Goal: Task Accomplishment & Management: Manage account settings

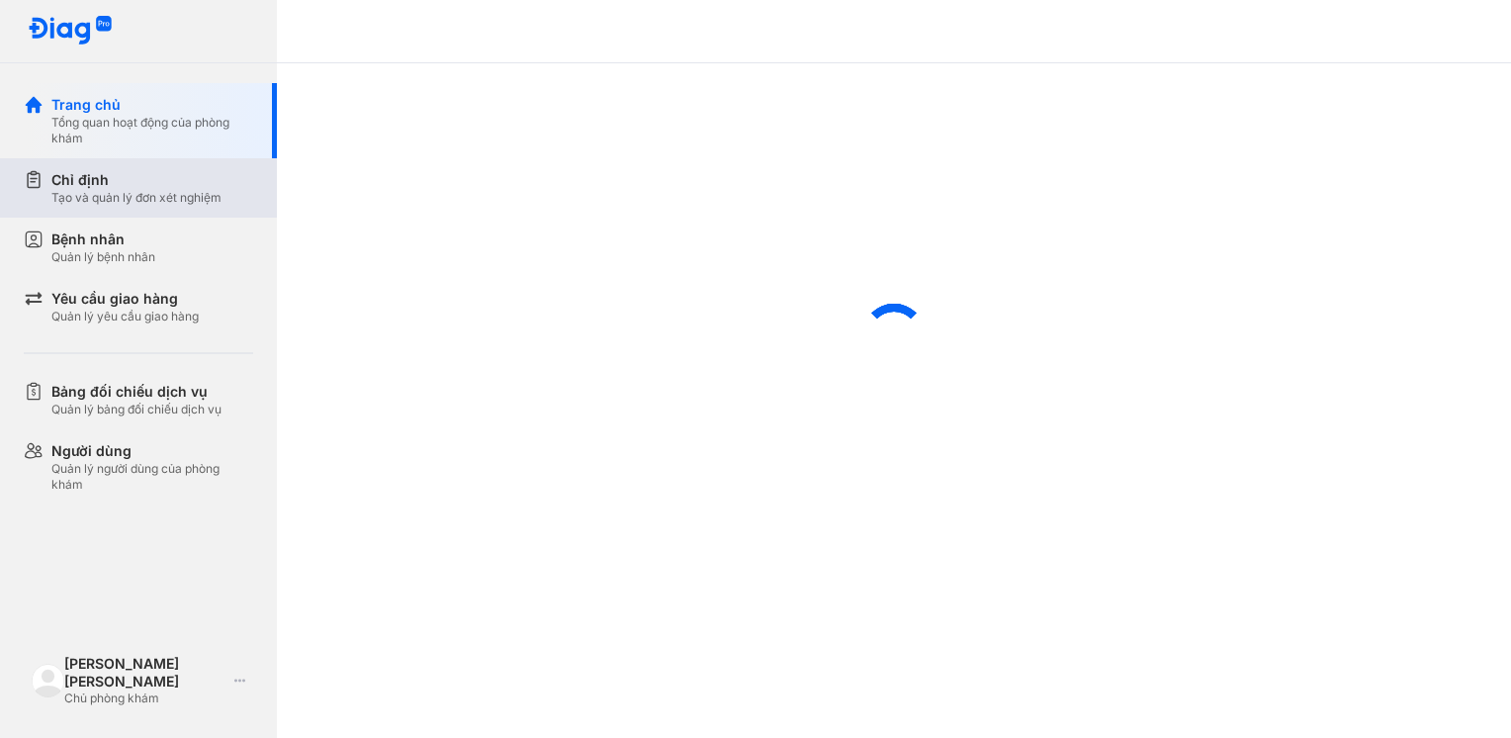
scroll to position [414, 0]
click at [142, 204] on div "Tạo và quản lý đơn xét nghiệm" at bounding box center [136, 198] width 170 height 16
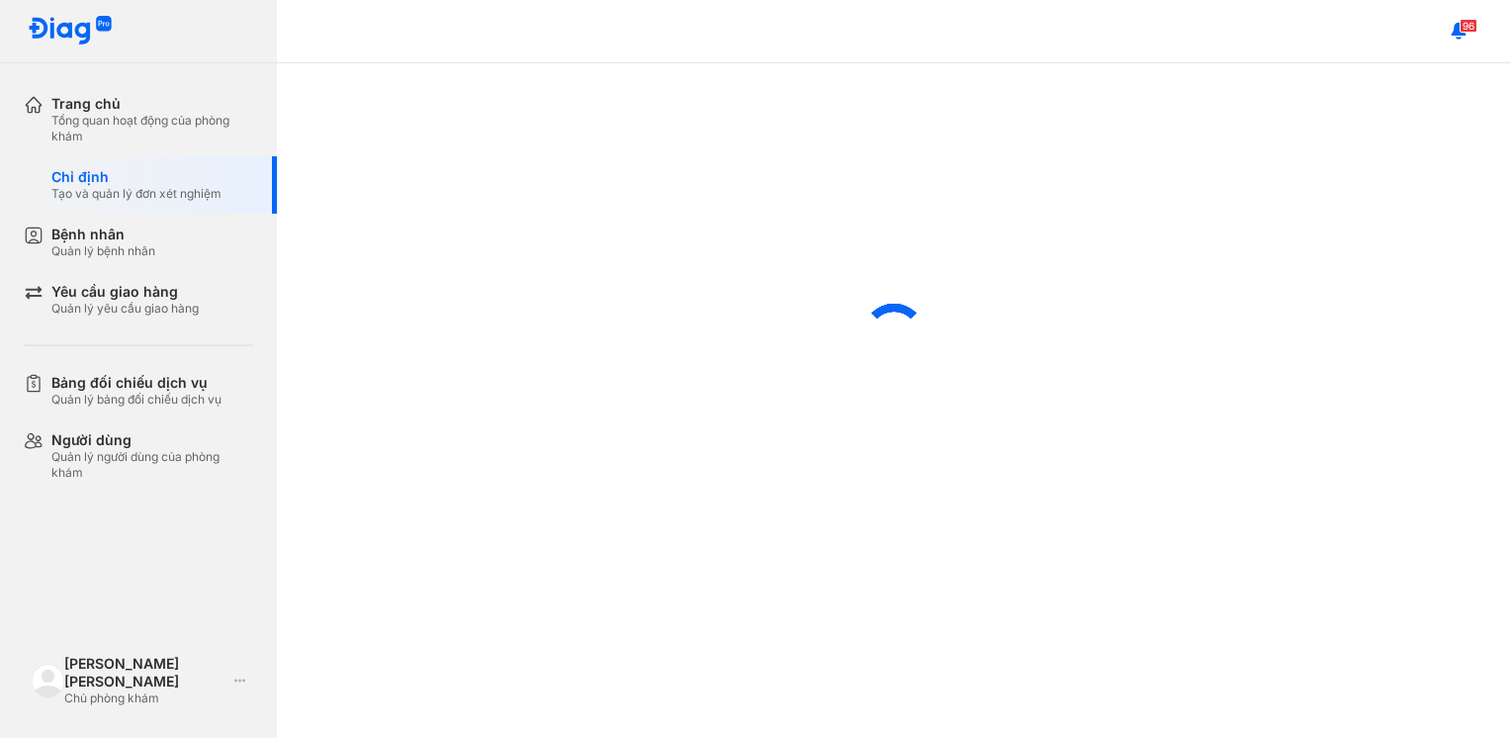
scroll to position [413, 0]
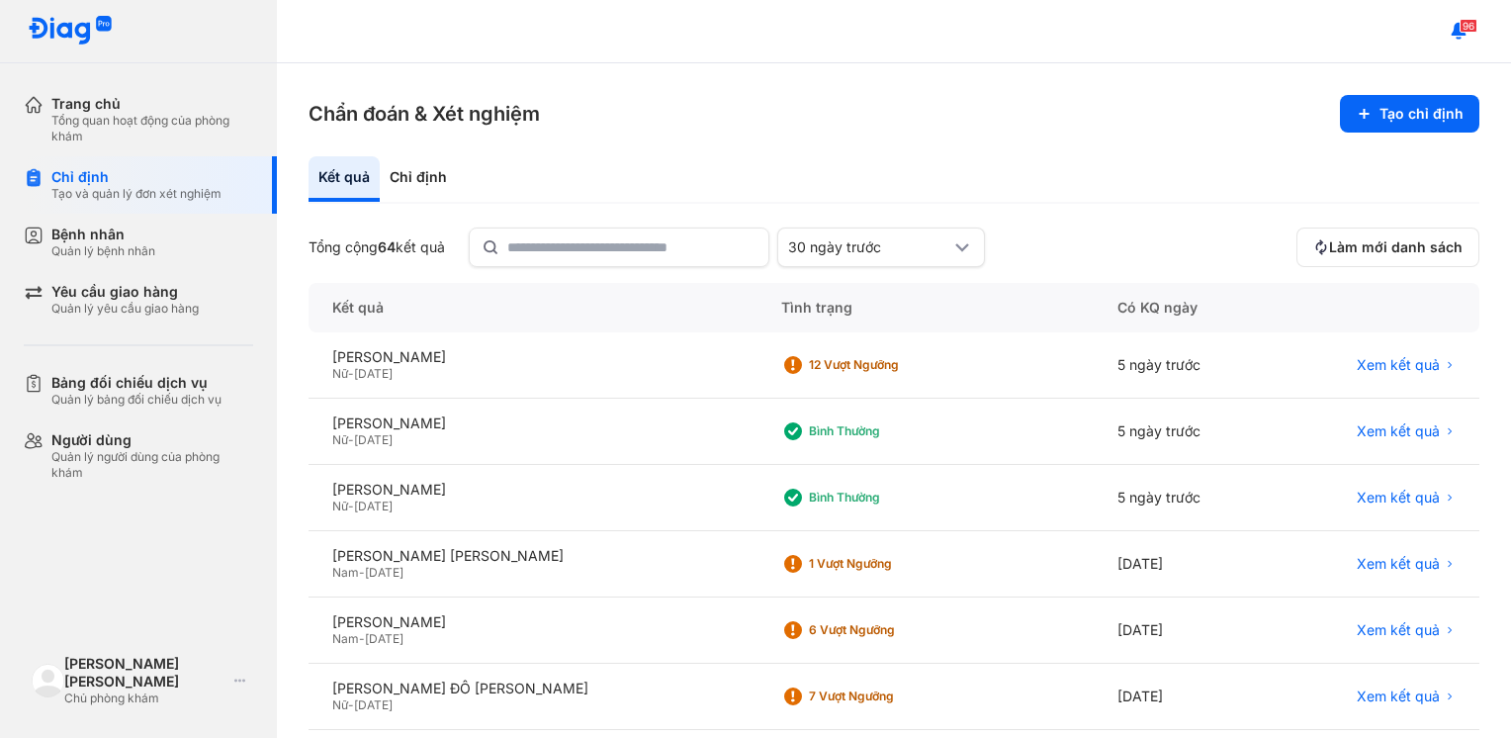
click at [405, 251] on div "[PERSON_NAME] 64 kết quả" at bounding box center [377, 247] width 136 height 18
click at [234, 688] on icon at bounding box center [239, 681] width 11 height 16
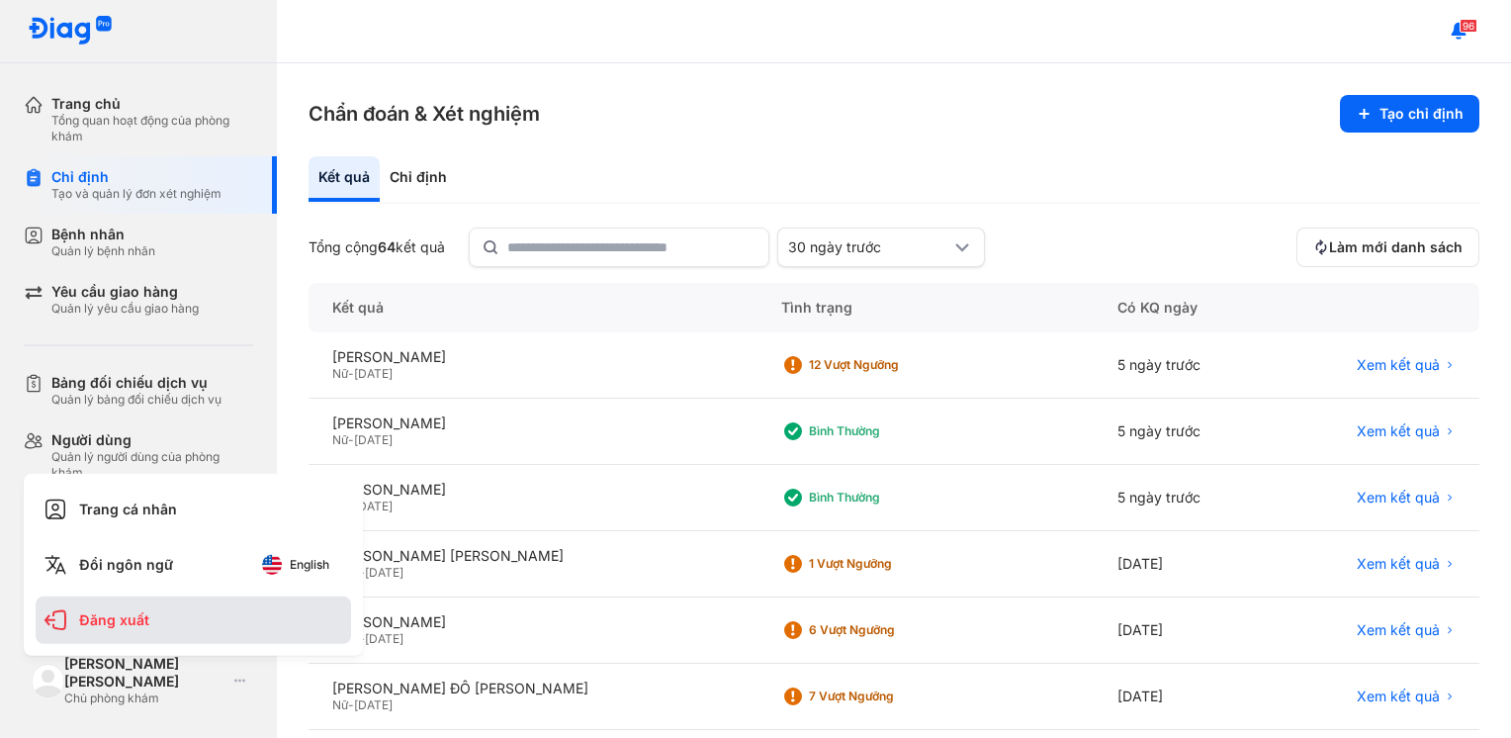
click at [186, 627] on div "Đăng xuất" at bounding box center [193, 619] width 315 height 47
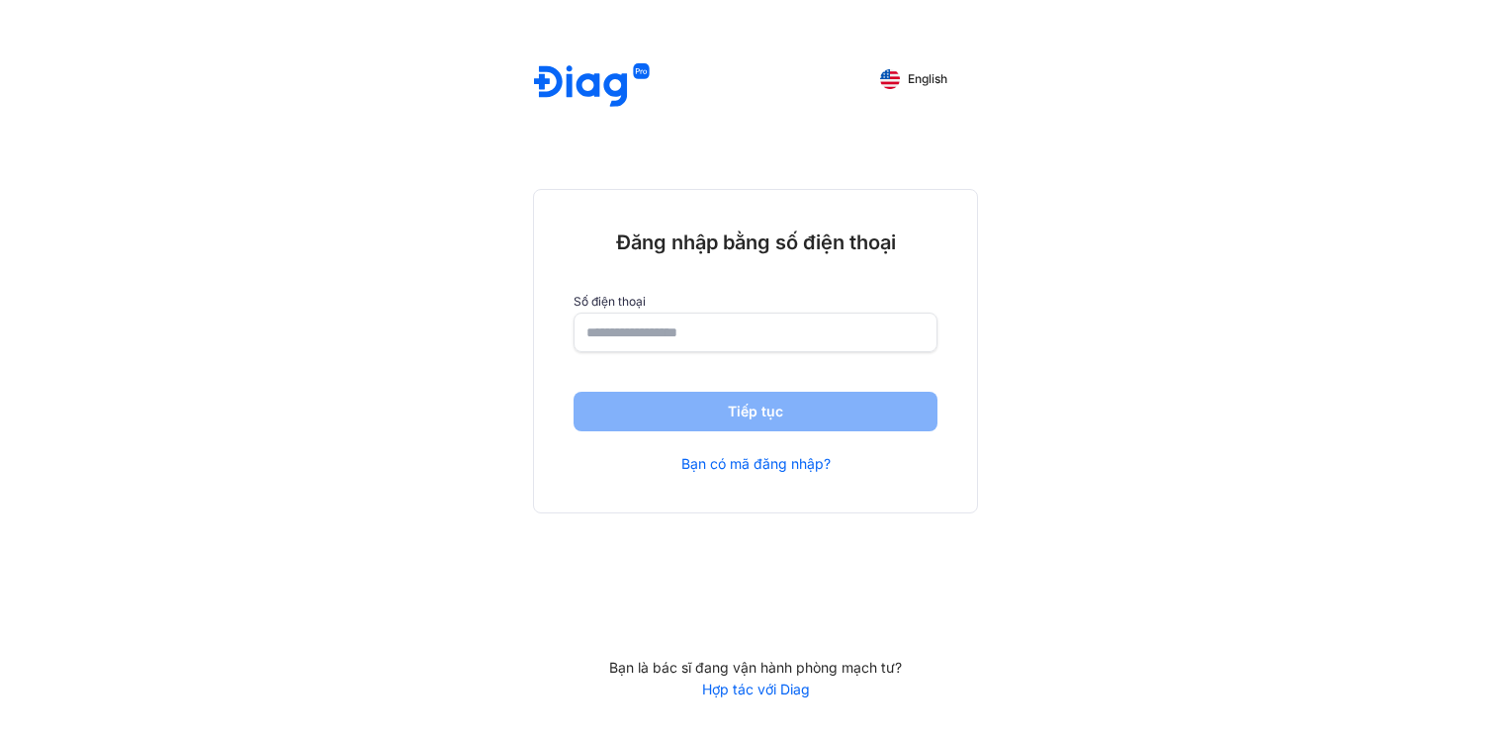
scroll to position [414, 0]
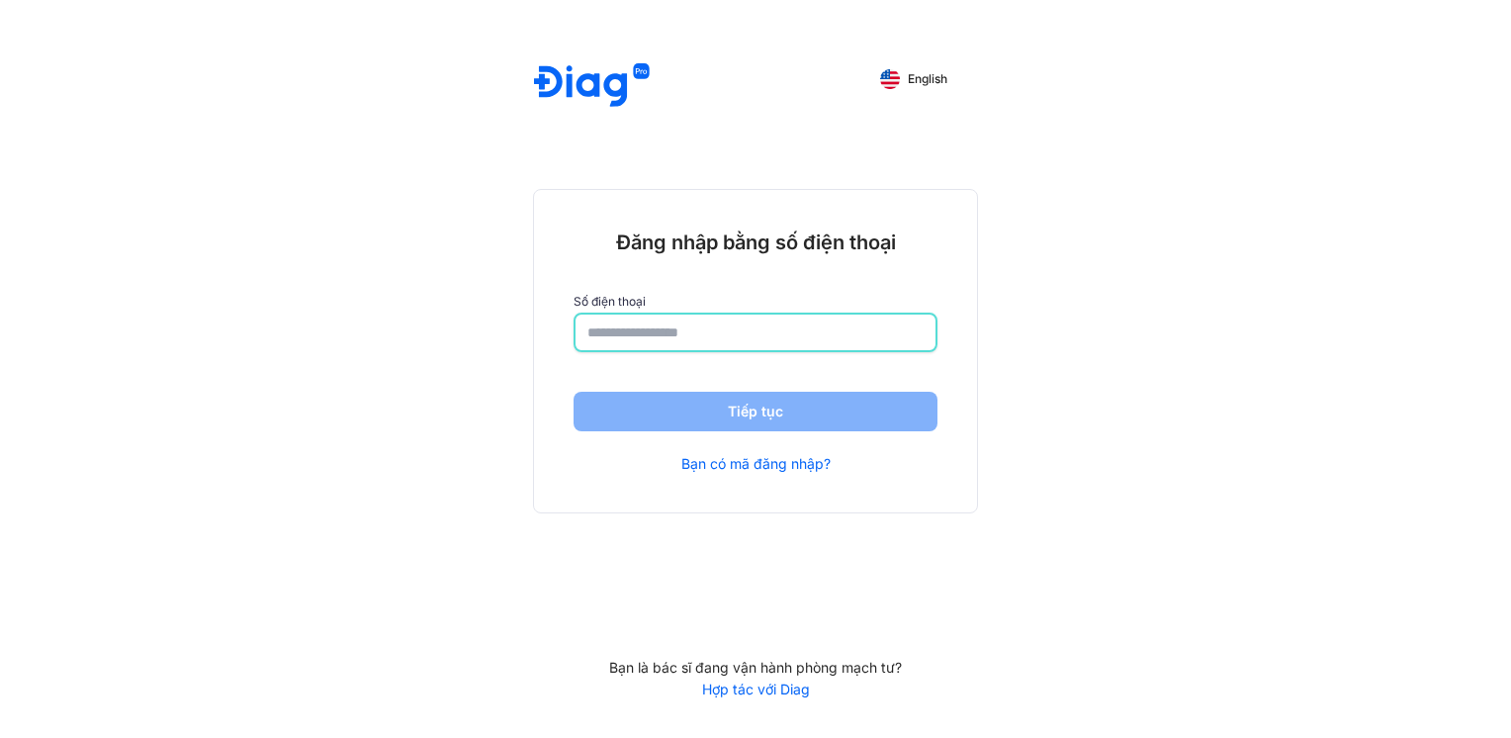
click at [663, 318] on input "number" at bounding box center [755, 333] width 336 height 36
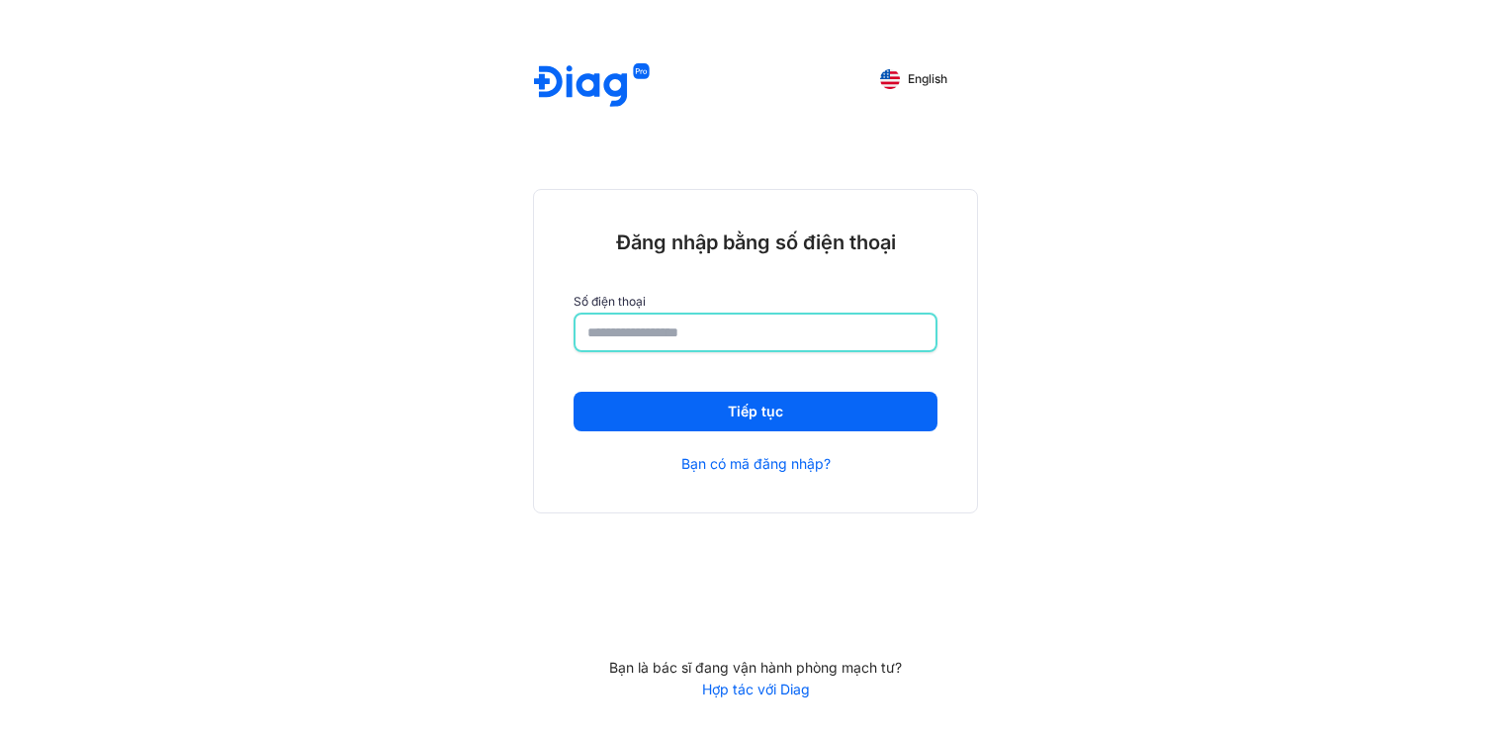
type input "**********"
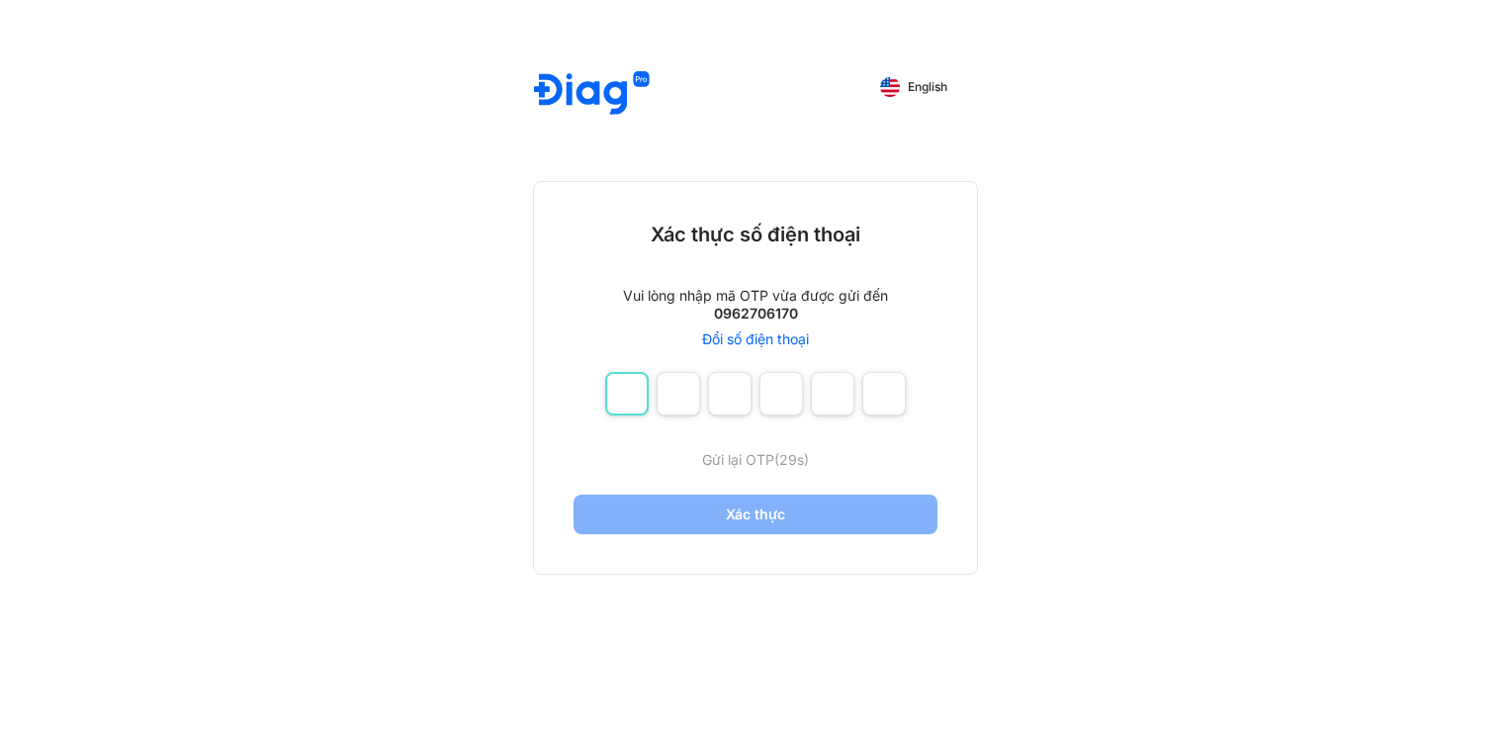
click at [616, 387] on input "number" at bounding box center [627, 394] width 44 height 44
click at [617, 387] on input "number" at bounding box center [627, 394] width 44 height 44
click at [618, 386] on input "number" at bounding box center [627, 394] width 44 height 44
type input "*"
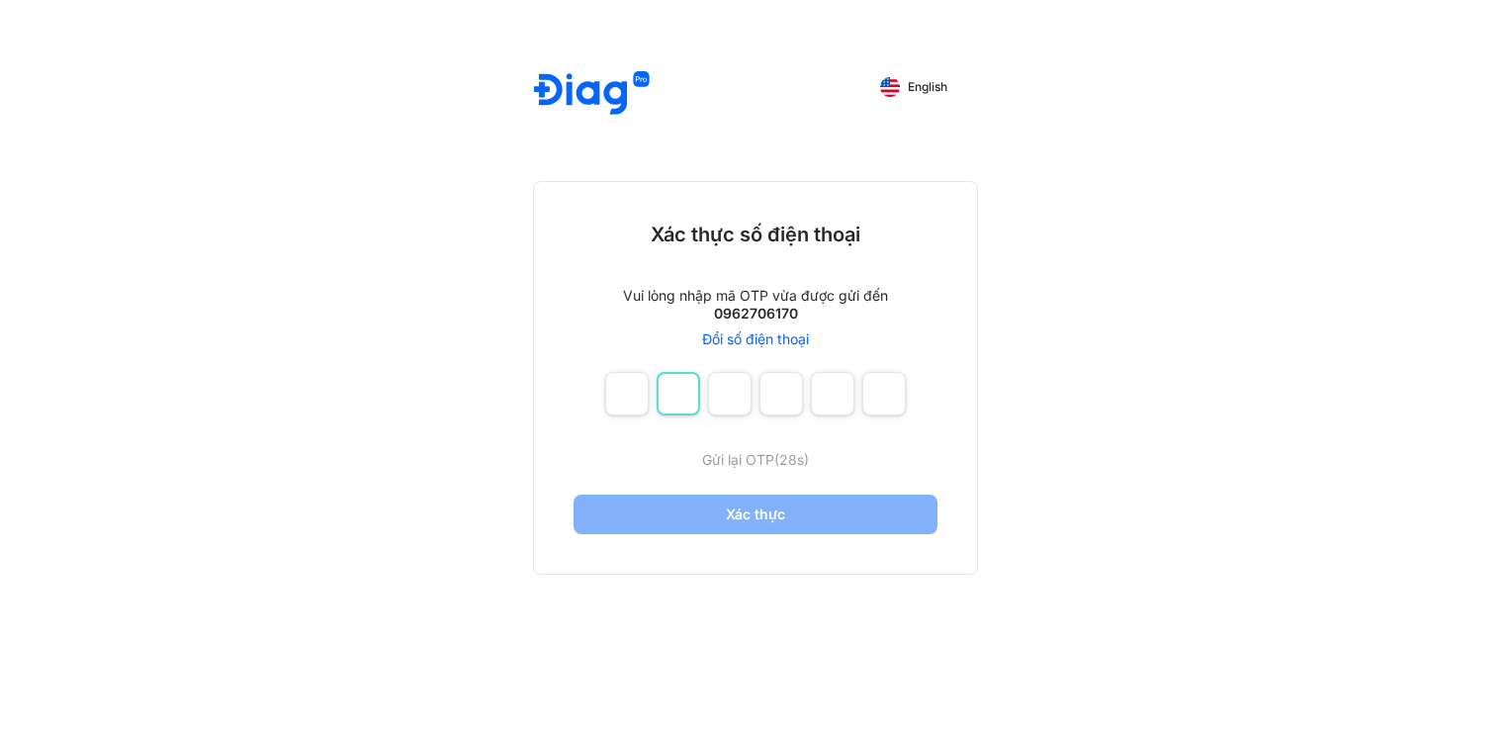
type input "*"
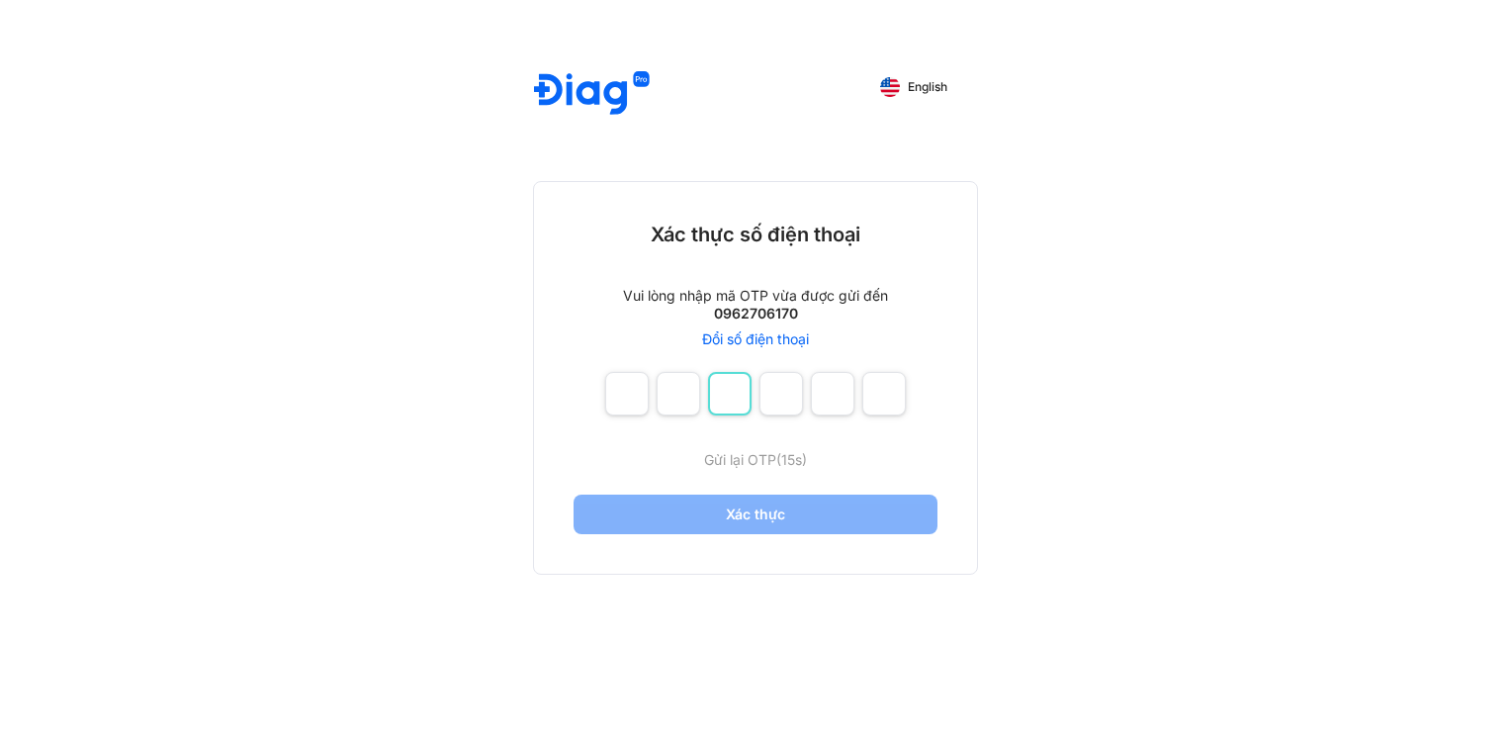
type input "*"
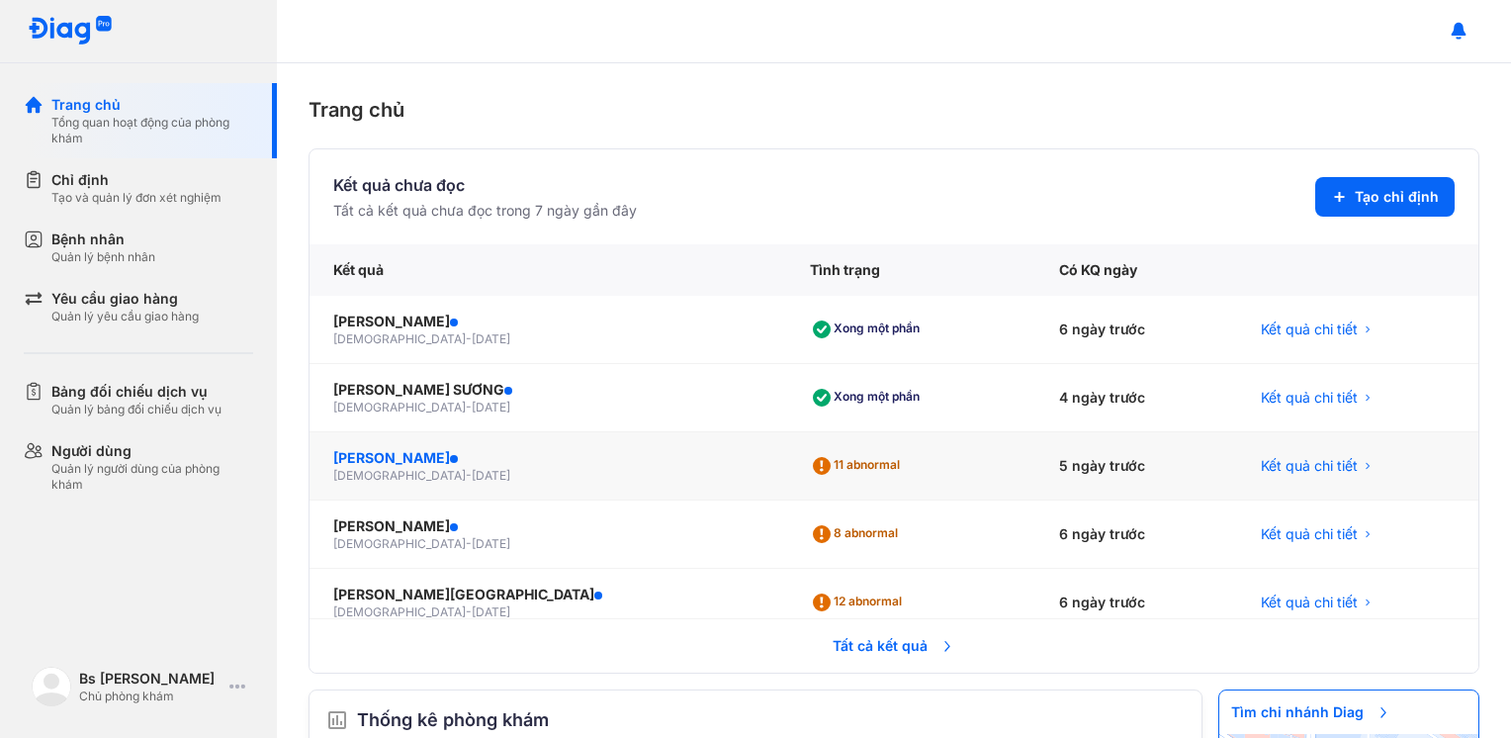
click at [457, 462] on div "HUỲNH HÀ TRÚC MAI" at bounding box center [547, 458] width 429 height 20
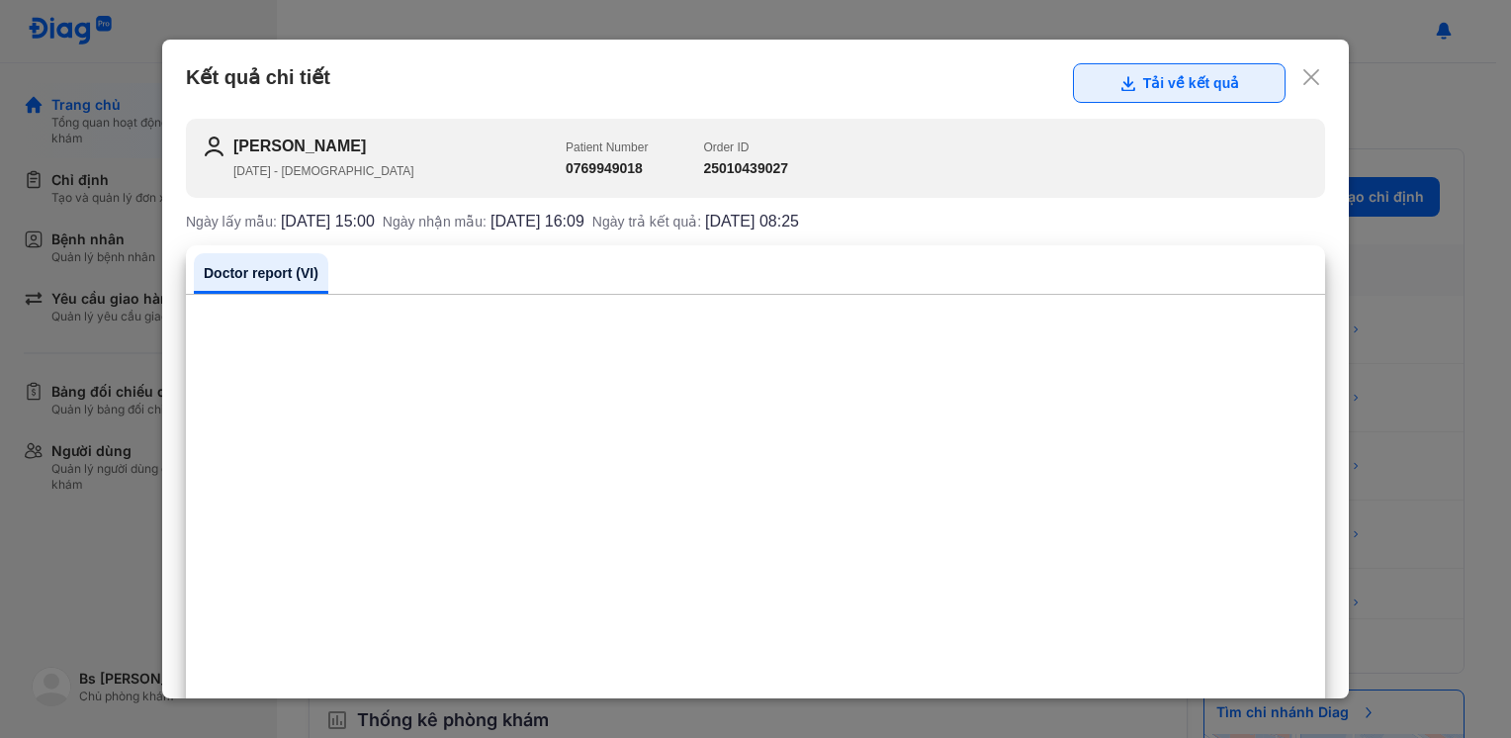
click at [1120, 86] on icon at bounding box center [1128, 83] width 16 height 16
click at [1302, 81] on icon at bounding box center [1312, 77] width 20 height 20
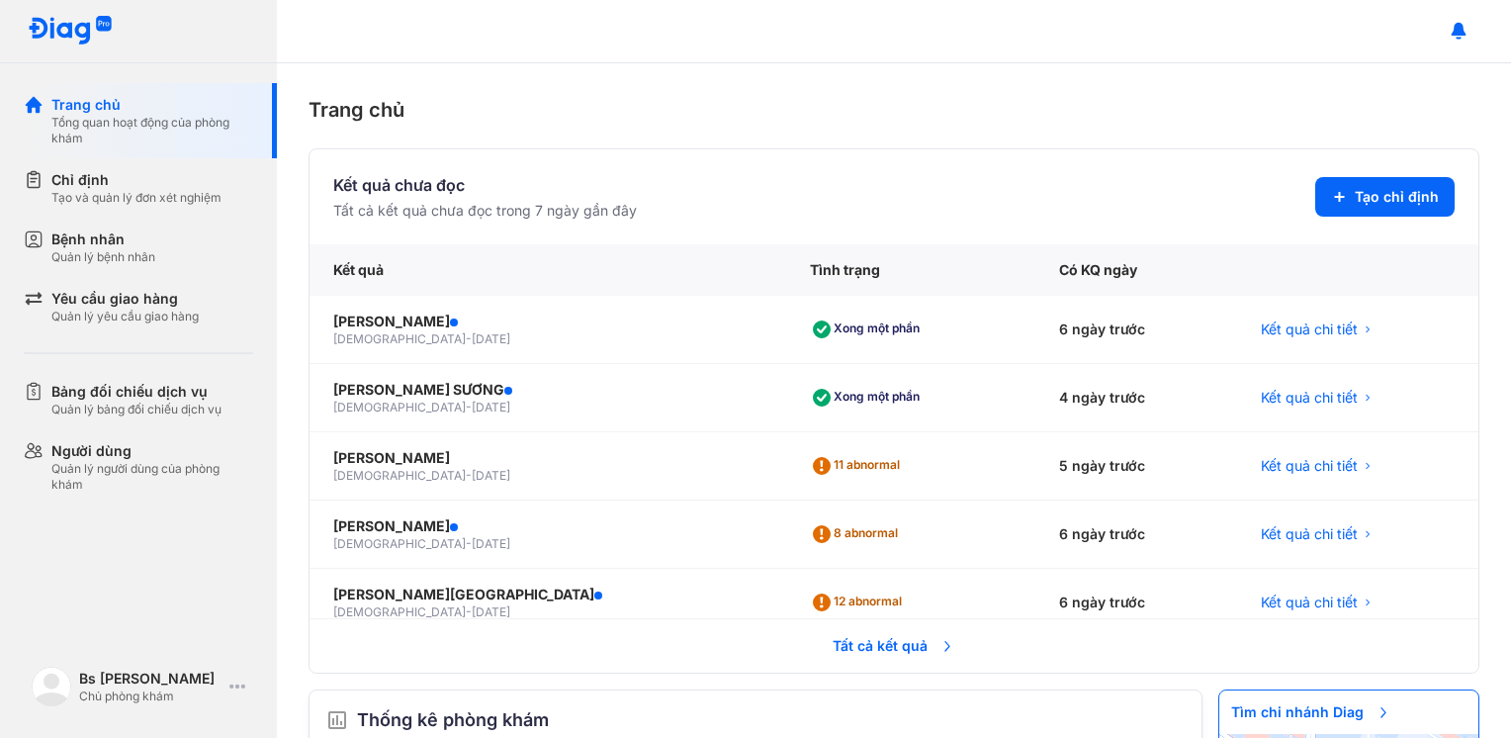
click at [96, 592] on div "Trang chủ Tổng quan hoạt động của phòng khám Chỉ định Tạo và quản lý đơn xét ng…" at bounding box center [138, 369] width 277 height 738
click at [786, 341] on div "Xong một phần" at bounding box center [910, 330] width 249 height 68
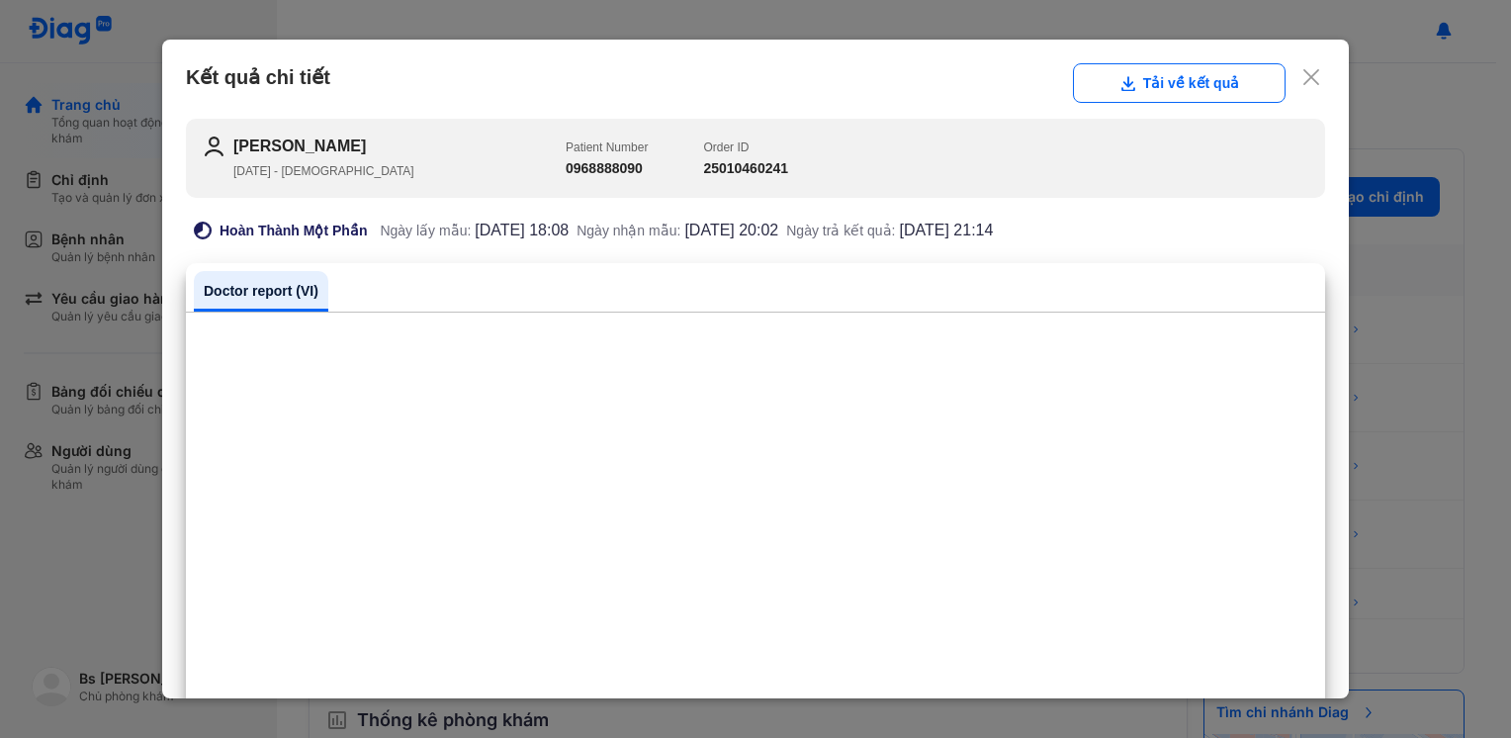
click at [1302, 77] on icon at bounding box center [1312, 77] width 20 height 20
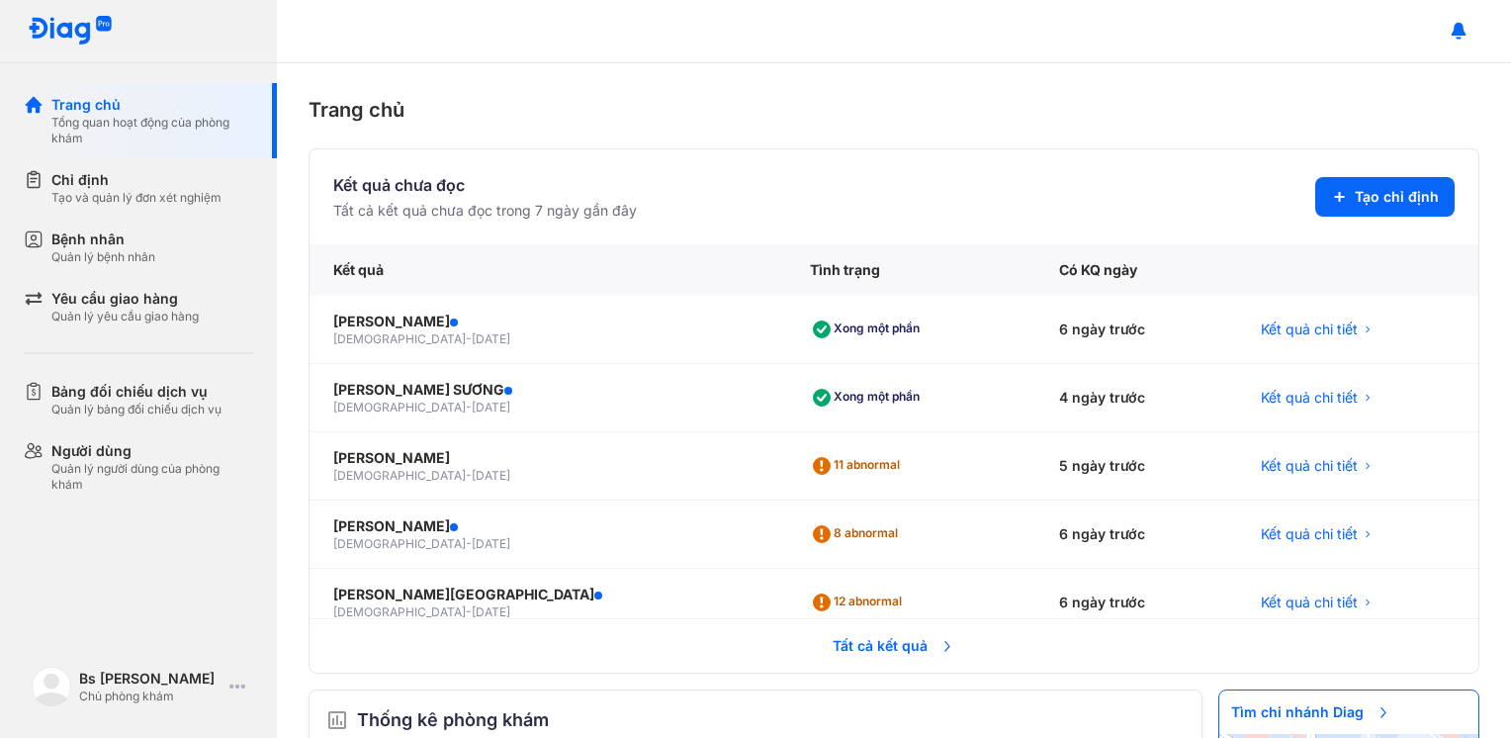
click at [936, 200] on section "Kết quả chưa đọc Tất cả kết quả chưa đọc trong 7 ngày gần đây Tạo chỉ định" at bounding box center [894, 196] width 1122 height 47
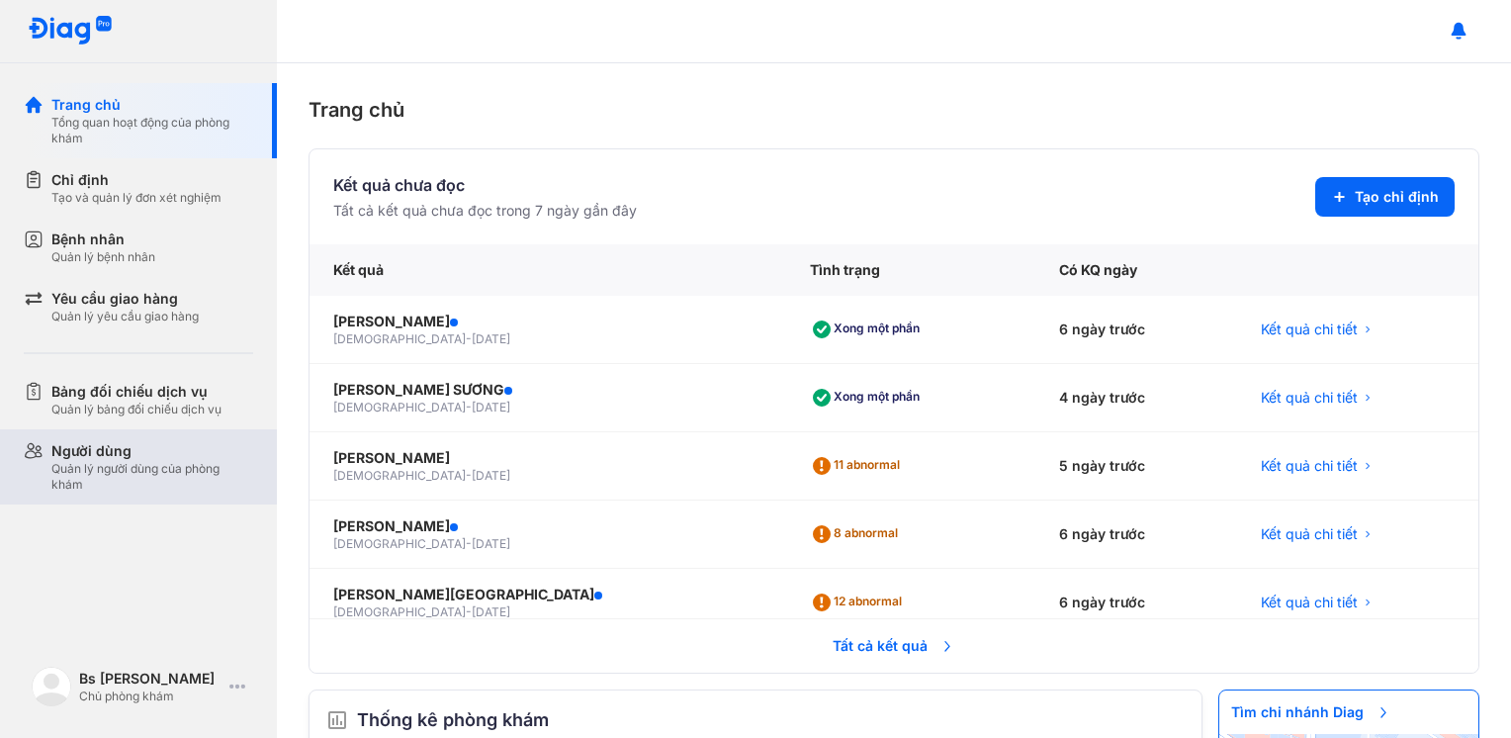
click at [54, 445] on div "Người dùng Quản lý người dùng của phòng khám" at bounding box center [150, 466] width 253 height 75
click at [147, 461] on div "Quản lý người dùng của phòng khám" at bounding box center [152, 477] width 202 height 32
type textarea "****"
click at [147, 461] on div "Quản lý người dùng của phòng khám" at bounding box center [152, 477] width 202 height 32
